Goal: Task Accomplishment & Management: Use online tool/utility

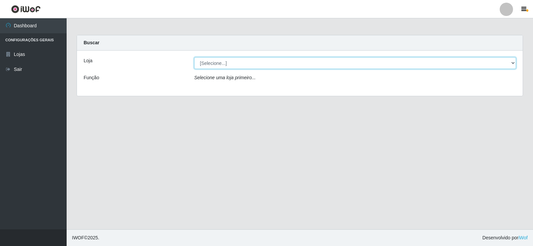
click at [245, 61] on select "[Selecione...] Rede Compras Supermercados - LOJA 2" at bounding box center [355, 63] width 322 height 12
select select "161"
click at [194, 57] on select "[Selecione...] Rede Compras Supermercados - LOJA 2" at bounding box center [355, 63] width 322 height 12
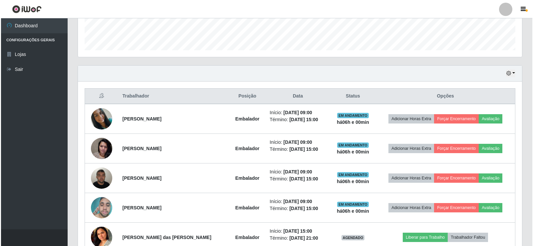
scroll to position [200, 0]
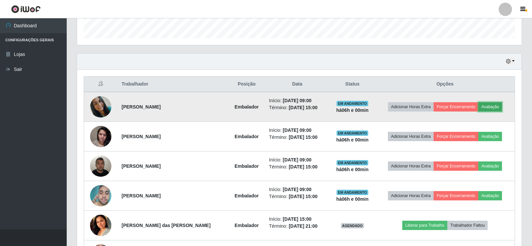
click at [489, 108] on button "Avaliação" at bounding box center [490, 106] width 24 height 9
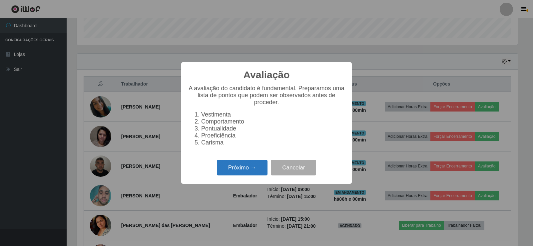
click at [265, 171] on button "Próximo →" at bounding box center [242, 168] width 51 height 16
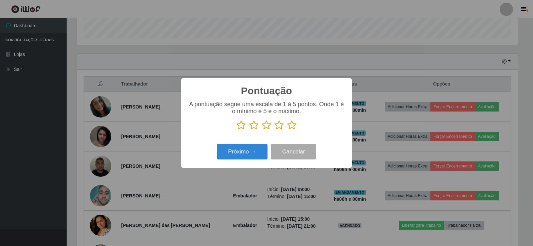
scroll to position [333288, 332985]
click at [294, 127] on icon at bounding box center [291, 125] width 9 height 10
click at [287, 130] on input "radio" at bounding box center [287, 130] width 0 height 0
click at [252, 148] on button "Próximo →" at bounding box center [242, 152] width 51 height 16
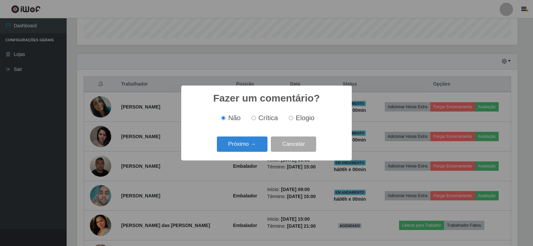
click at [252, 148] on button "Próximo →" at bounding box center [242, 145] width 51 height 16
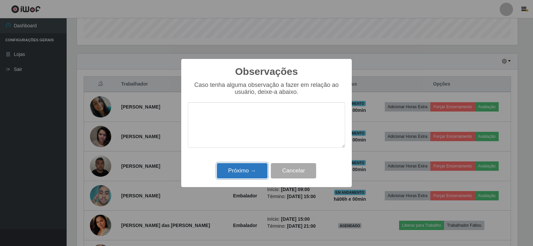
drag, startPoint x: 251, startPoint y: 171, endPoint x: 260, endPoint y: 166, distance: 10.7
click at [258, 167] on button "Próximo →" at bounding box center [242, 171] width 51 height 16
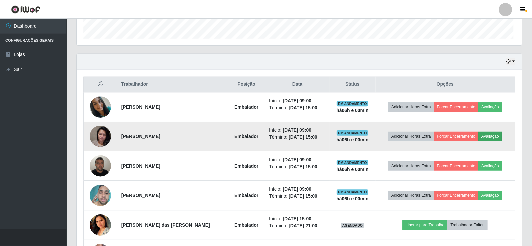
scroll to position [138, 444]
click at [486, 135] on button "Avaliação" at bounding box center [490, 136] width 24 height 9
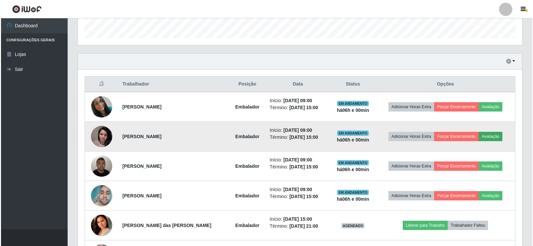
scroll to position [138, 441]
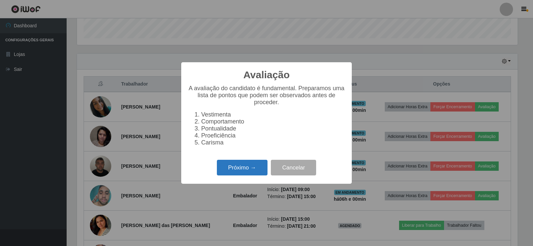
click at [231, 173] on button "Próximo →" at bounding box center [242, 168] width 51 height 16
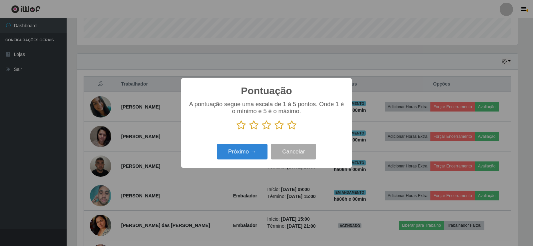
scroll to position [333288, 332985]
drag, startPoint x: 294, startPoint y: 126, endPoint x: 275, endPoint y: 133, distance: 19.5
click at [293, 126] on icon at bounding box center [291, 125] width 9 height 10
click at [287, 130] on input "radio" at bounding box center [287, 130] width 0 height 0
click at [234, 157] on button "Próximo →" at bounding box center [242, 152] width 51 height 16
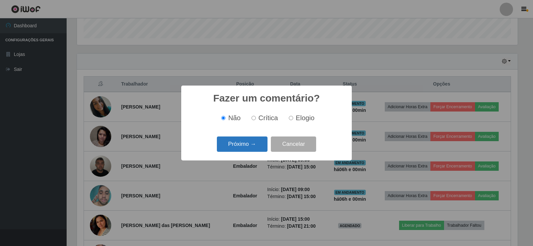
click at [246, 144] on button "Próximo →" at bounding box center [242, 145] width 51 height 16
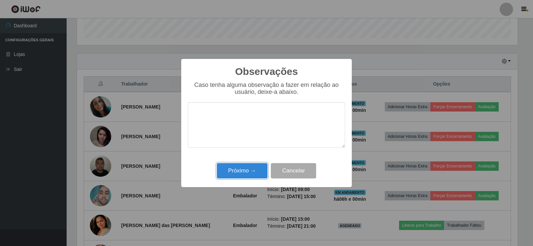
drag, startPoint x: 249, startPoint y: 172, endPoint x: 273, endPoint y: 161, distance: 26.9
click at [249, 172] on button "Próximo →" at bounding box center [242, 171] width 51 height 16
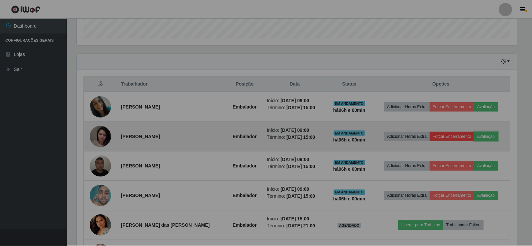
scroll to position [138, 444]
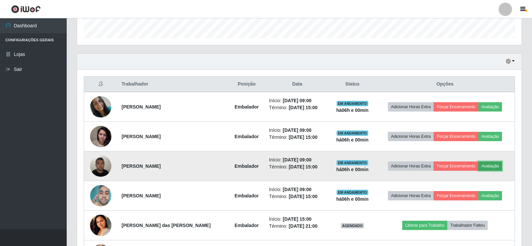
click at [492, 167] on button "Avaliação" at bounding box center [490, 166] width 24 height 9
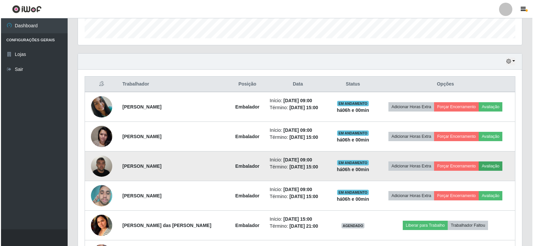
scroll to position [138, 441]
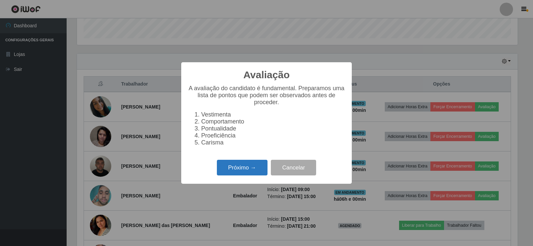
click at [249, 172] on button "Próximo →" at bounding box center [242, 168] width 51 height 16
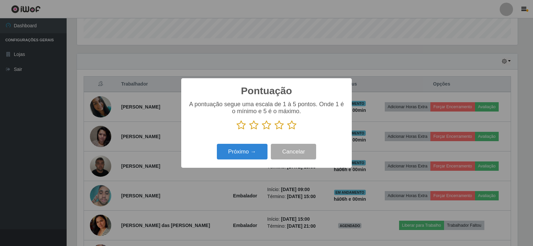
scroll to position [333288, 332985]
click at [291, 127] on icon at bounding box center [291, 125] width 9 height 10
click at [287, 130] on input "radio" at bounding box center [287, 130] width 0 height 0
click at [248, 148] on button "Próximo →" at bounding box center [242, 152] width 51 height 16
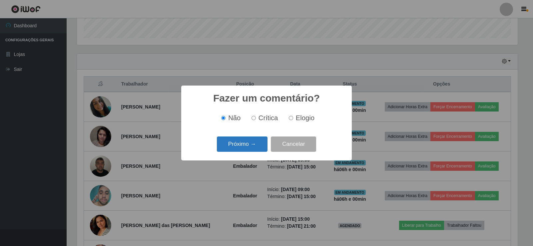
click at [248, 147] on button "Próximo →" at bounding box center [242, 145] width 51 height 16
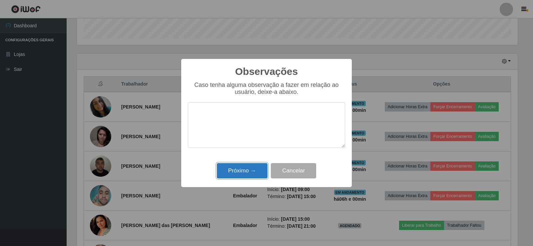
click at [250, 170] on button "Próximo →" at bounding box center [242, 171] width 51 height 16
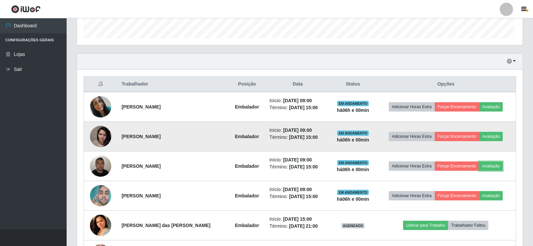
scroll to position [138, 444]
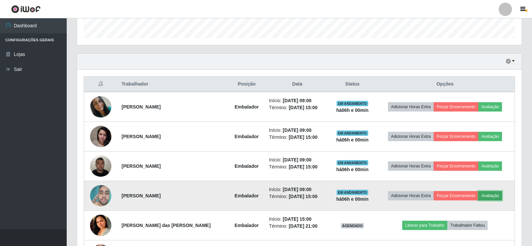
click at [486, 200] on button "Avaliação" at bounding box center [490, 195] width 24 height 9
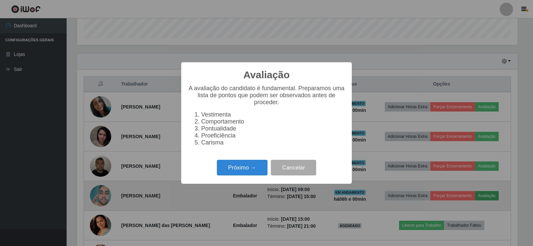
scroll to position [138, 441]
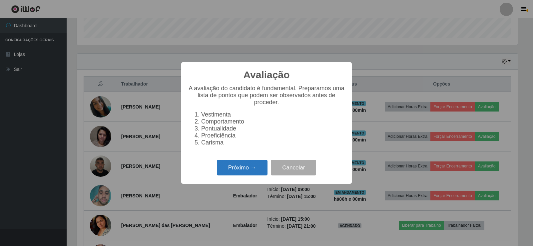
click at [235, 171] on button "Próximo →" at bounding box center [242, 168] width 51 height 16
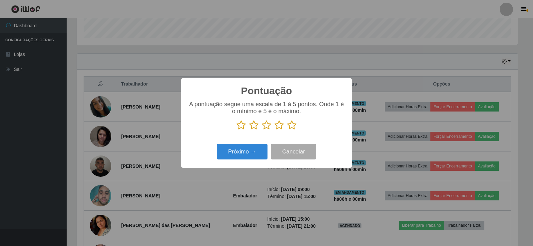
click at [288, 125] on icon at bounding box center [291, 125] width 9 height 10
click at [287, 130] on input "radio" at bounding box center [287, 130] width 0 height 0
click at [248, 152] on button "Próximo →" at bounding box center [242, 152] width 51 height 16
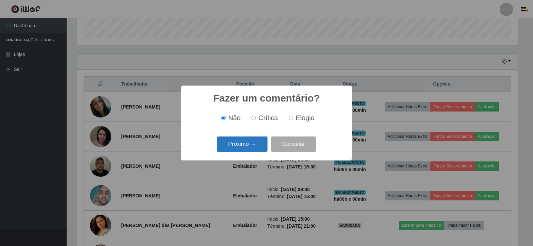
click at [251, 145] on button "Próximo →" at bounding box center [242, 145] width 51 height 16
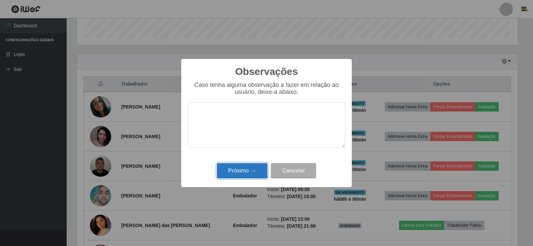
click at [253, 169] on button "Próximo →" at bounding box center [242, 171] width 51 height 16
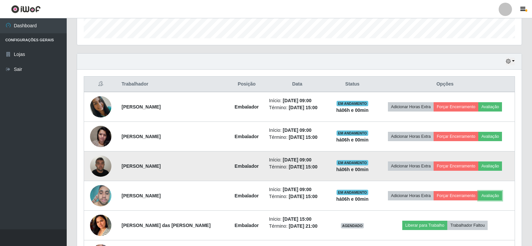
scroll to position [233, 0]
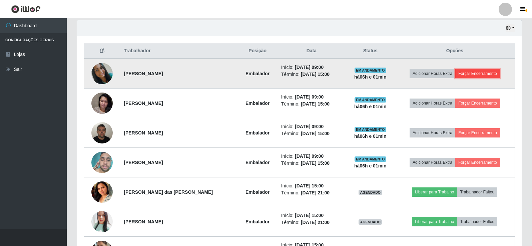
click at [463, 74] on button "Forçar Encerramento" at bounding box center [477, 73] width 45 height 9
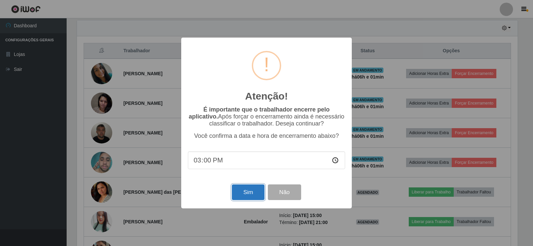
click at [249, 193] on button "Sim" at bounding box center [248, 193] width 32 height 16
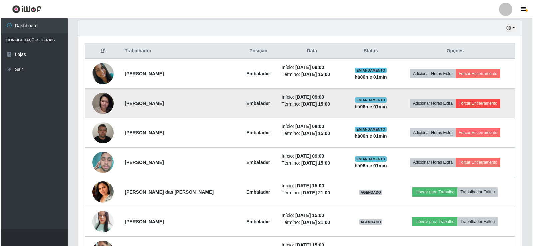
scroll to position [0, 0]
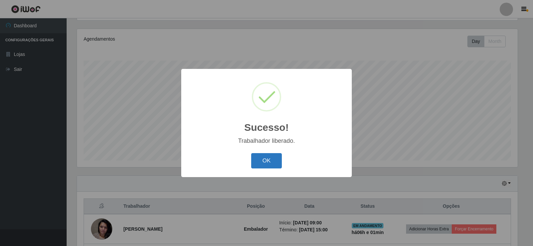
click at [262, 161] on button "OK" at bounding box center [266, 161] width 31 height 16
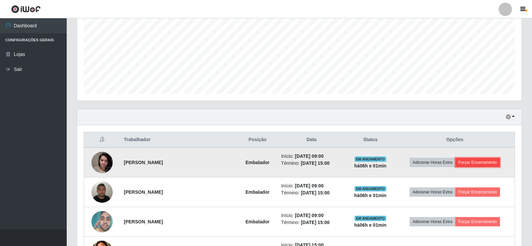
click at [465, 160] on button "Forçar Encerramento" at bounding box center [477, 162] width 45 height 9
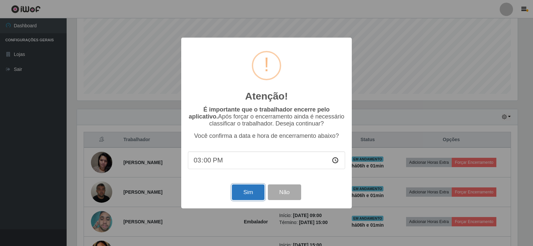
click at [253, 196] on button "Sim" at bounding box center [248, 193] width 32 height 16
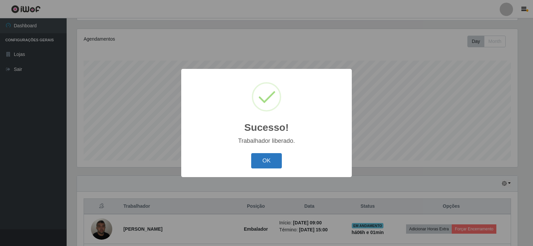
click at [261, 157] on button "OK" at bounding box center [266, 161] width 31 height 16
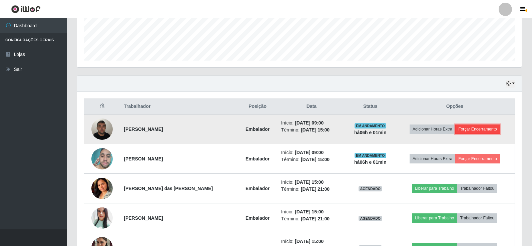
click at [477, 130] on button "Forçar Encerramento" at bounding box center [477, 129] width 45 height 9
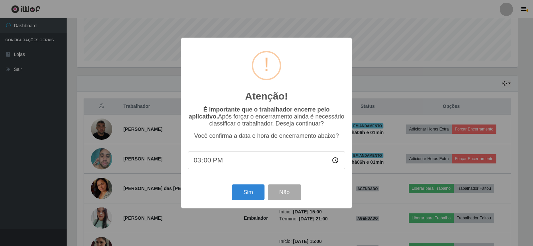
click at [244, 186] on div "Sim Não" at bounding box center [266, 192] width 157 height 19
drag, startPoint x: 248, startPoint y: 192, endPoint x: 249, endPoint y: 182, distance: 10.4
click at [248, 192] on button "Sim" at bounding box center [248, 193] width 32 height 16
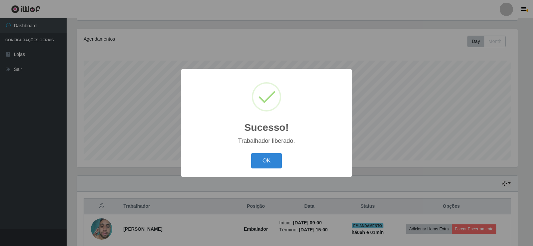
click at [283, 163] on div "OK Cancel" at bounding box center [266, 160] width 157 height 19
drag, startPoint x: 279, startPoint y: 163, endPoint x: 440, endPoint y: 154, distance: 161.3
click at [284, 164] on div "OK Cancel" at bounding box center [266, 160] width 157 height 19
click at [257, 155] on button "OK" at bounding box center [266, 161] width 31 height 16
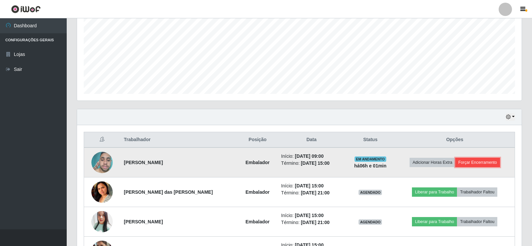
click at [465, 161] on button "Forçar Encerramento" at bounding box center [477, 162] width 45 height 9
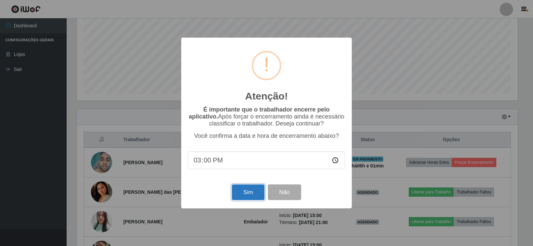
click at [253, 189] on button "Sim" at bounding box center [248, 193] width 32 height 16
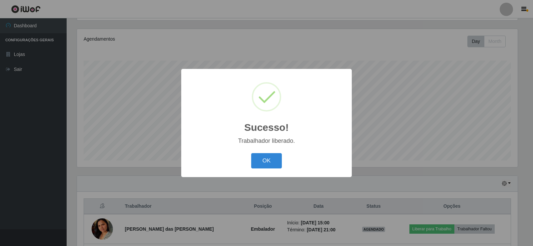
drag, startPoint x: 271, startPoint y: 159, endPoint x: 281, endPoint y: 151, distance: 12.8
click at [271, 159] on button "OK" at bounding box center [266, 161] width 31 height 16
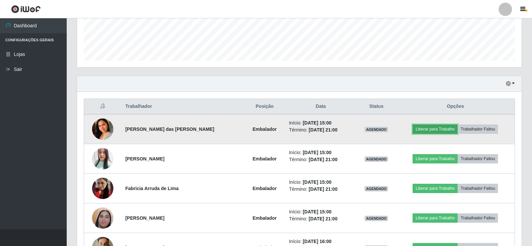
click at [433, 129] on button "Liberar para Trabalho" at bounding box center [434, 129] width 45 height 9
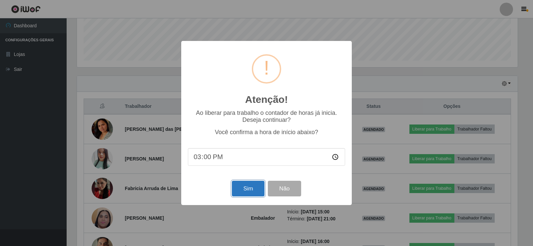
click at [253, 189] on button "Sim" at bounding box center [248, 189] width 32 height 16
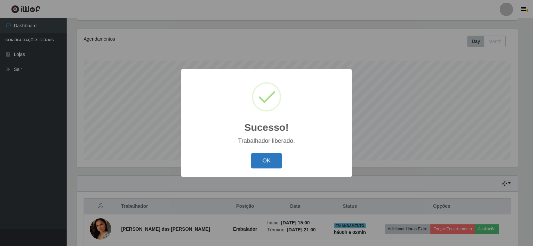
click at [275, 160] on button "OK" at bounding box center [266, 161] width 31 height 16
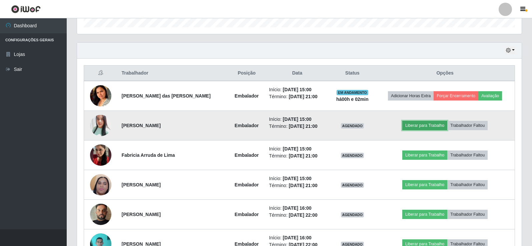
click at [415, 126] on button "Liberar para Trabalho" at bounding box center [424, 125] width 45 height 9
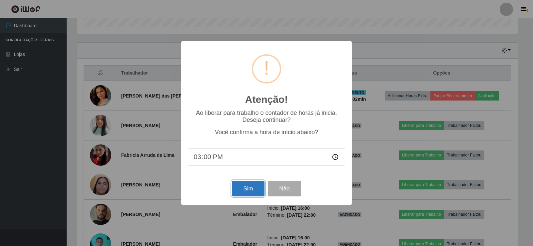
click at [241, 189] on button "Sim" at bounding box center [248, 189] width 32 height 16
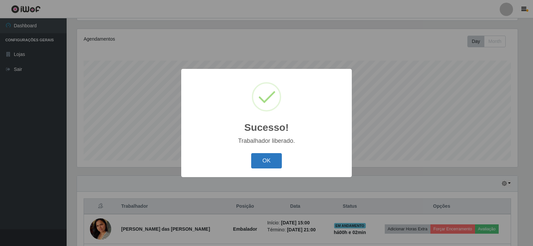
click at [272, 165] on button "OK" at bounding box center [266, 161] width 31 height 16
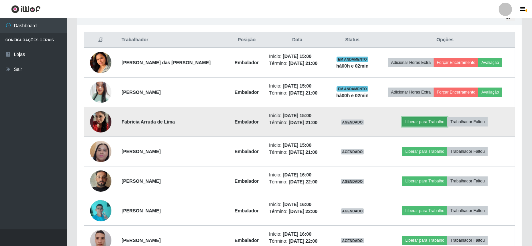
click at [416, 120] on button "Liberar para Trabalho" at bounding box center [424, 121] width 45 height 9
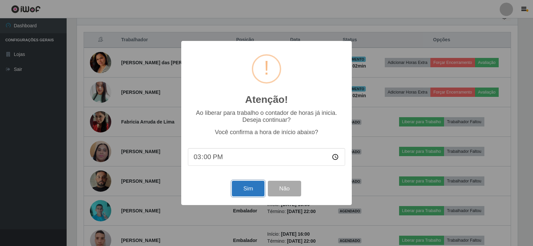
click at [250, 186] on button "Sim" at bounding box center [248, 189] width 32 height 16
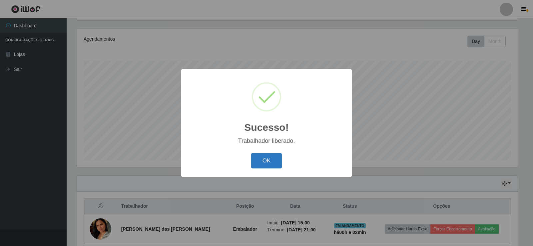
click at [260, 164] on button "OK" at bounding box center [266, 161] width 31 height 16
